Goal: Task Accomplishment & Management: Use online tool/utility

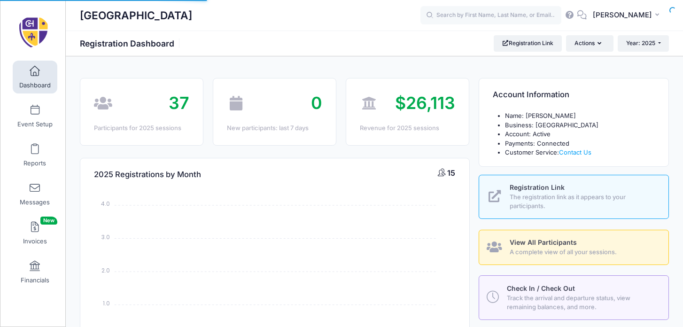
select select
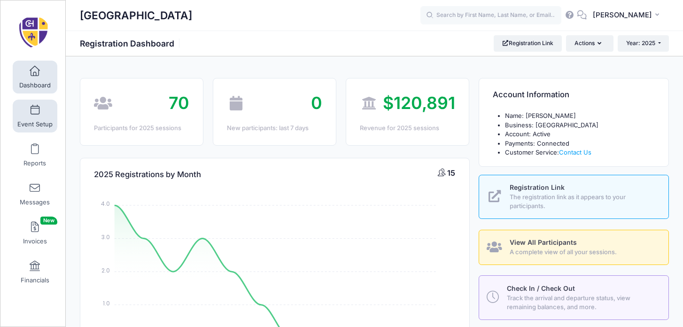
click at [35, 105] on span at bounding box center [35, 110] width 0 height 10
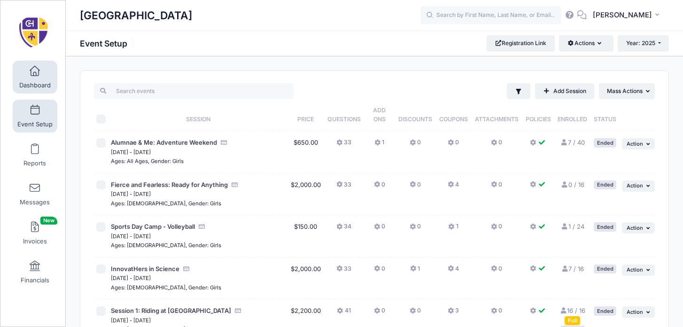
click at [20, 77] on link "Dashboard" at bounding box center [35, 77] width 45 height 33
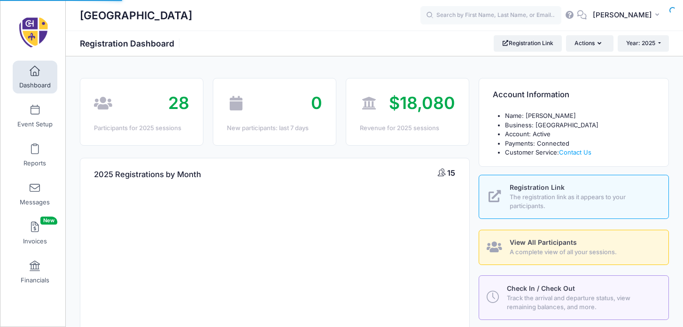
select select
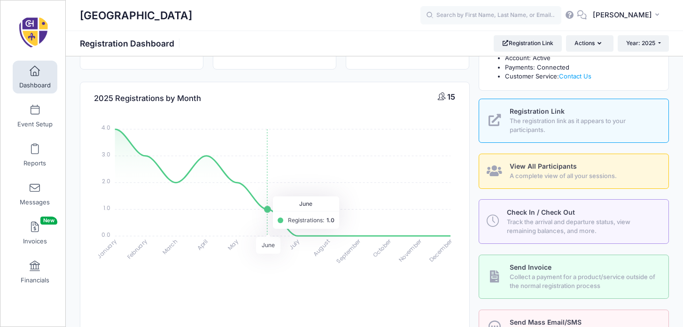
scroll to position [79, 0]
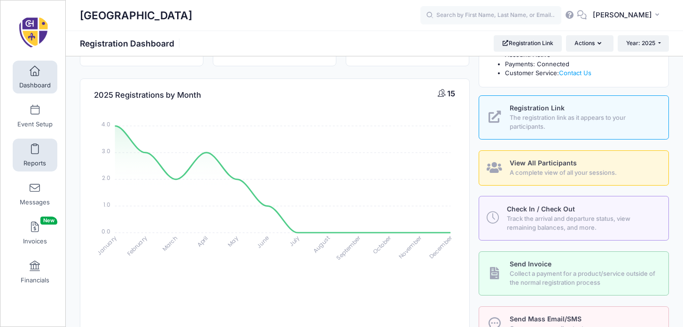
click at [40, 153] on link "Reports" at bounding box center [35, 155] width 45 height 33
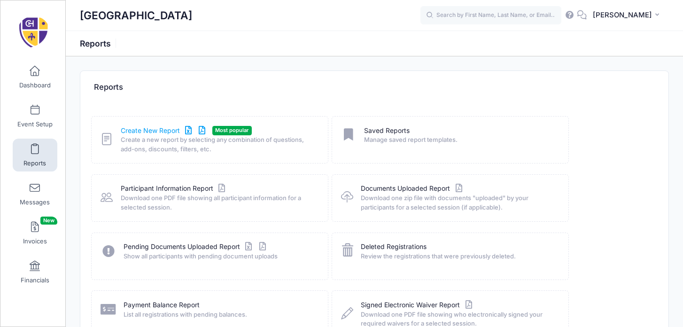
click at [168, 128] on link "Create New Report" at bounding box center [164, 131] width 87 height 10
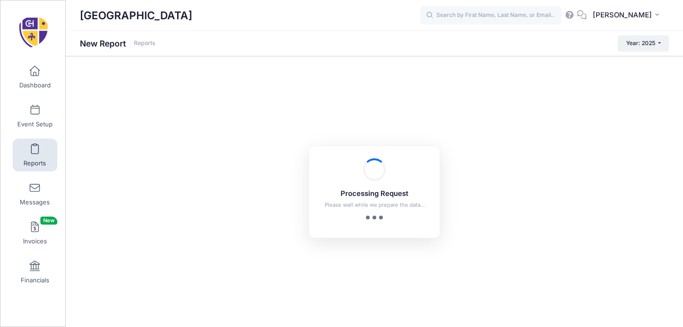
checkbox input "true"
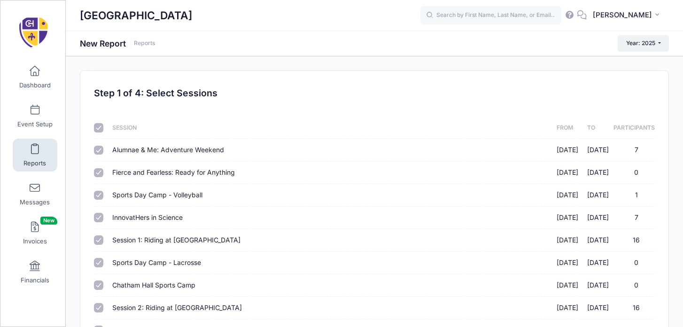
click at [99, 128] on input "checkbox" at bounding box center [98, 127] width 9 height 9
checkbox input "false"
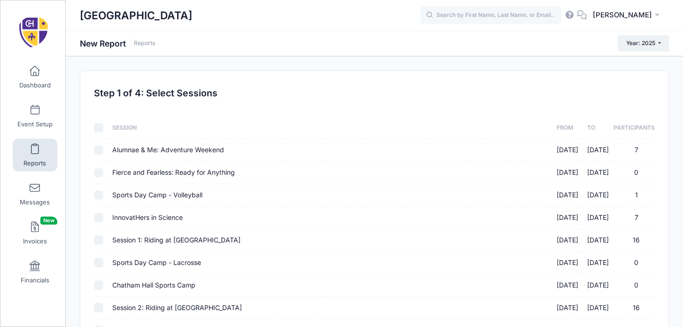
checkbox input "false"
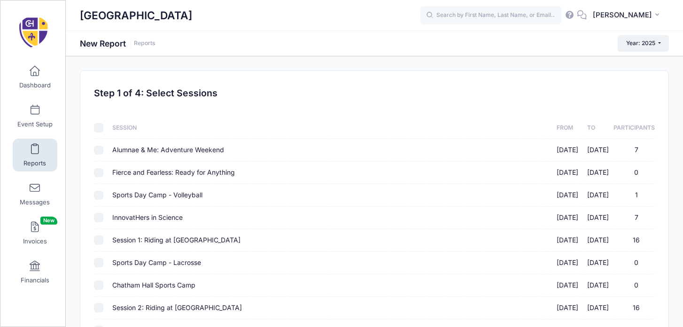
checkbox input "false"
click at [93, 235] on div "Sessions Session From To Participants Alumnae & Me: Adventure Weekend 06/05/202…" at bounding box center [375, 266] width 570 height 329
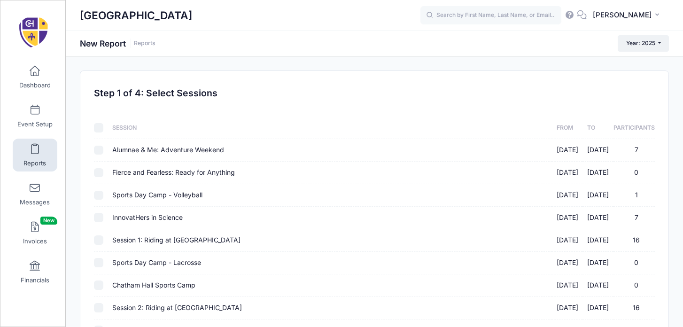
click at [98, 242] on input "Session 1: Riding at Chatham Hall 06/15/2025 - 06/20/2025 16" at bounding box center [98, 239] width 9 height 9
checkbox input "true"
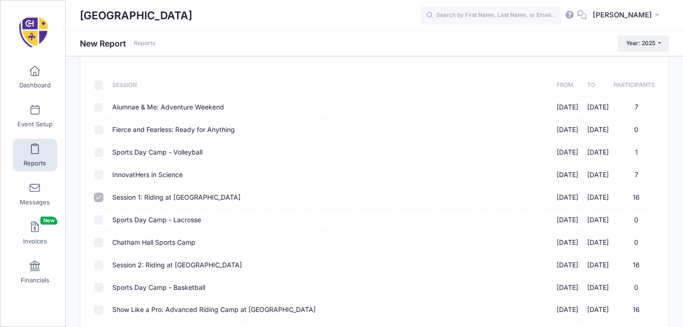
click at [99, 263] on input "Session 2: Riding at Chatham Hall 06/22/2025 - 06/27/2025 16" at bounding box center [98, 264] width 9 height 9
checkbox input "true"
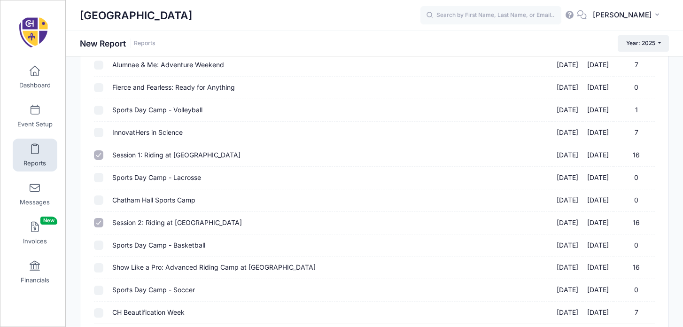
click at [99, 263] on input "Show Like a Pro: Advanced Riding Camp at Chatham Hall 06/29/2025 - 07/02/2025 16" at bounding box center [98, 267] width 9 height 9
checkbox input "true"
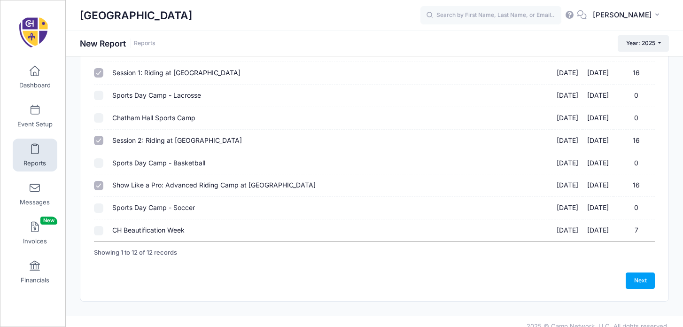
scroll to position [177, 0]
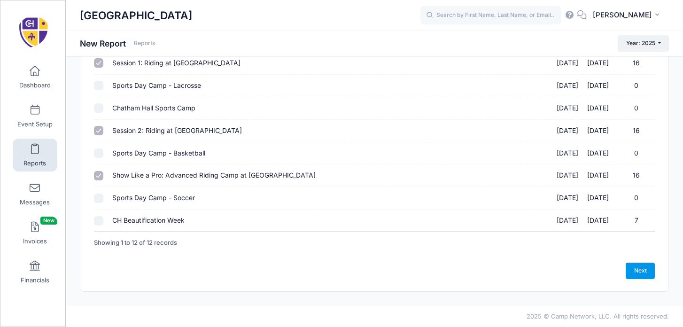
click at [633, 265] on link "Next" at bounding box center [639, 270] width 29 height 16
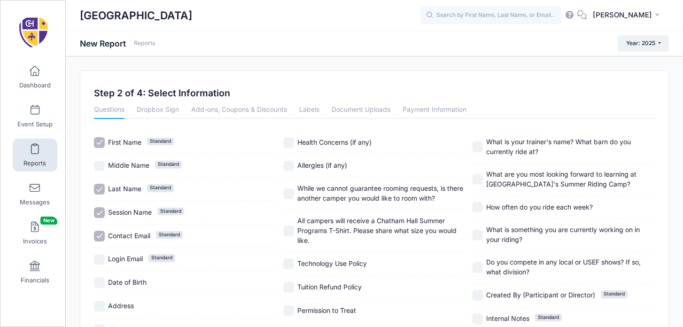
click at [100, 140] on input "First Name Standard" at bounding box center [99, 142] width 11 height 11
checkbox input "false"
click at [100, 187] on input "Last Name Standard" at bounding box center [99, 189] width 11 height 11
checkbox input "false"
click at [100, 209] on input "Session Name Standard" at bounding box center [99, 212] width 11 height 11
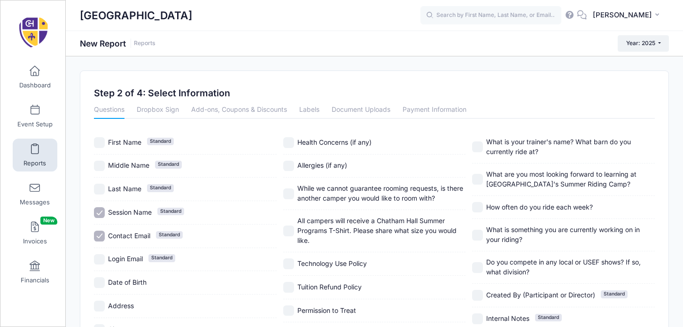
checkbox input "false"
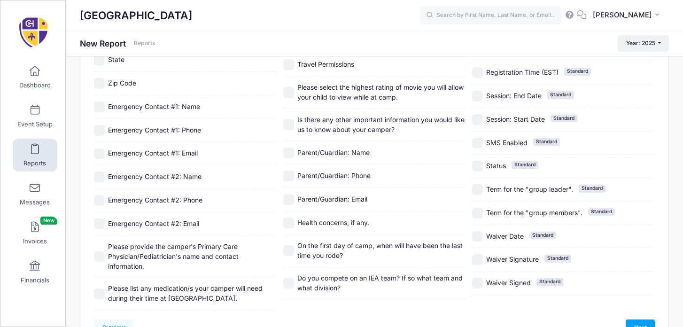
scroll to position [349, 0]
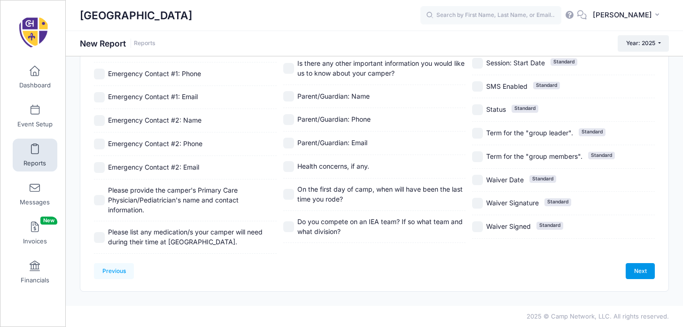
click at [636, 269] on link "Next" at bounding box center [639, 271] width 29 height 16
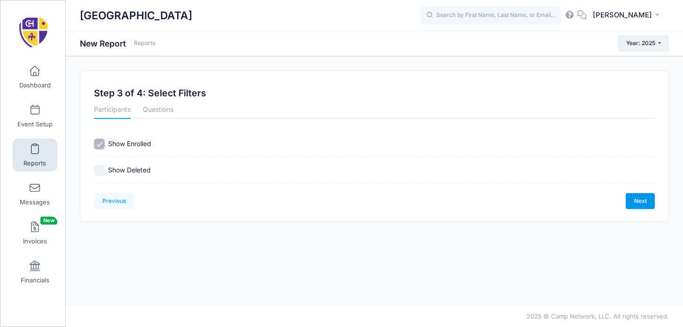
click at [647, 195] on link "Next" at bounding box center [639, 201] width 29 height 16
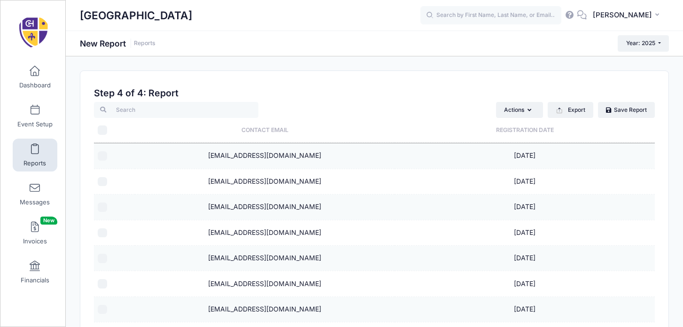
click at [268, 157] on td "jasonbias@gmail.com" at bounding box center [265, 155] width 260 height 25
click at [531, 111] on button "Actions" at bounding box center [519, 110] width 47 height 16
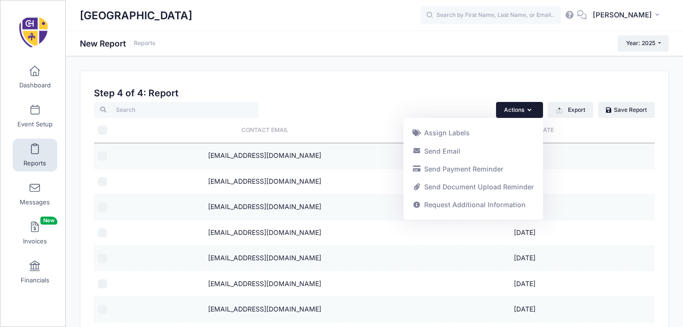
click at [531, 111] on button "Actions" at bounding box center [519, 110] width 47 height 16
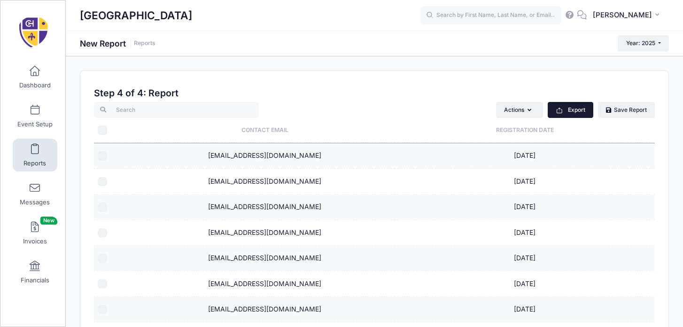
click at [563, 109] on button "Export" at bounding box center [570, 110] width 46 height 16
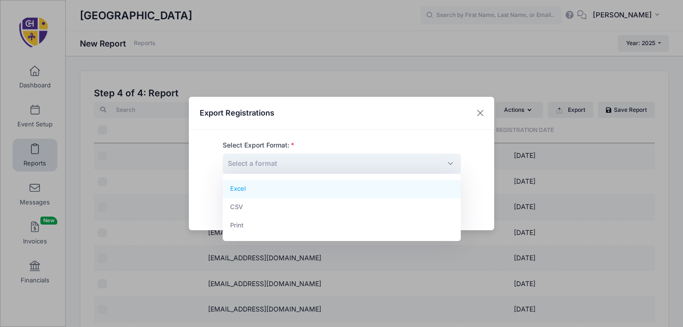
click at [444, 167] on span "Select a format" at bounding box center [342, 164] width 238 height 20
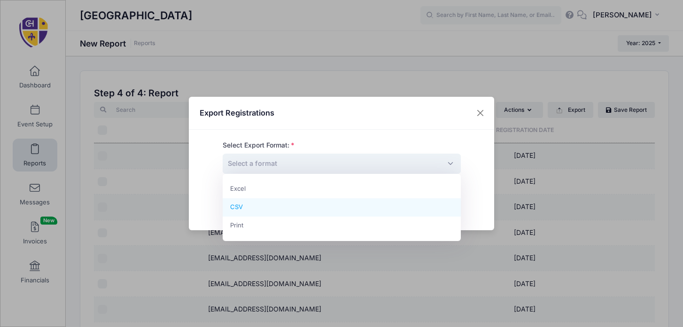
select select "csv"
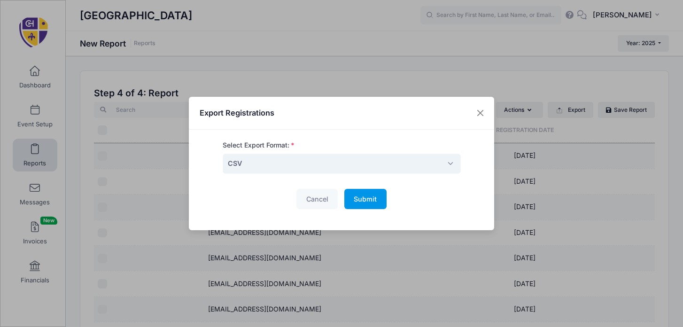
click at [365, 200] on span "Submit" at bounding box center [365, 199] width 23 height 8
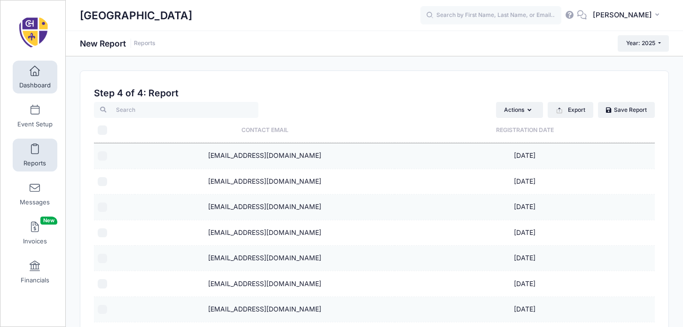
click at [33, 91] on link "Dashboard" at bounding box center [35, 77] width 45 height 33
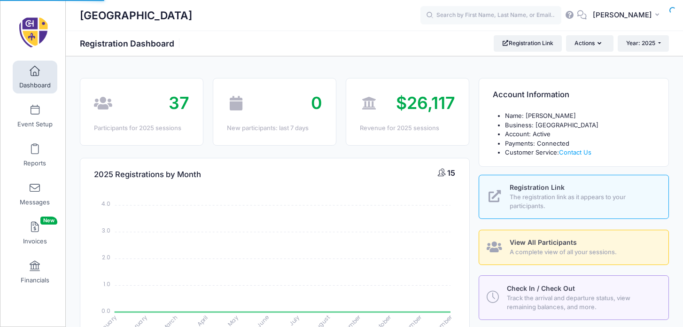
select select
